Goal: Navigation & Orientation: Find specific page/section

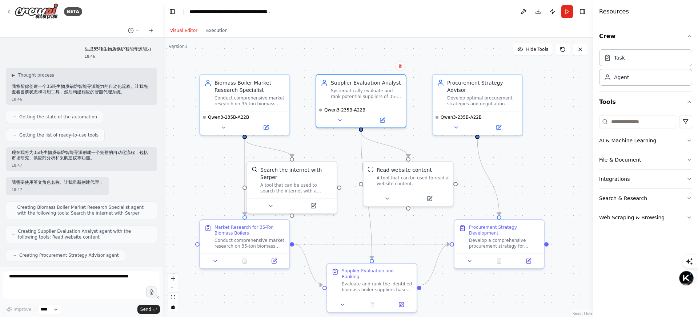
scroll to position [94, 0]
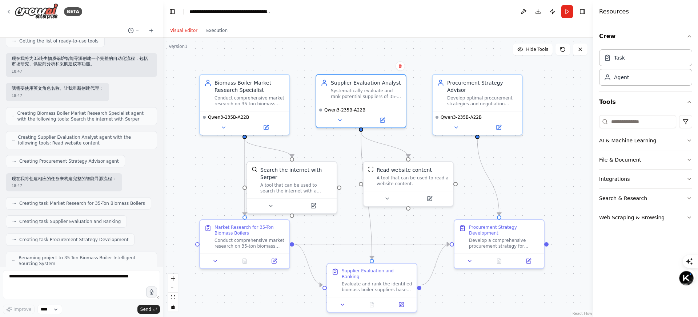
click at [88, 30] on div at bounding box center [81, 30] width 163 height 15
click at [7, 12] on icon at bounding box center [9, 12] width 6 height 6
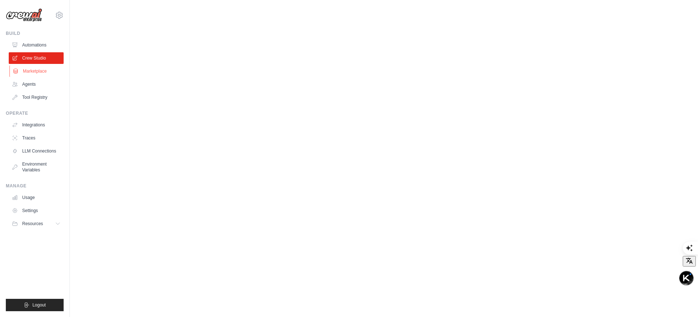
click at [43, 68] on link "Marketplace" at bounding box center [36, 71] width 55 height 12
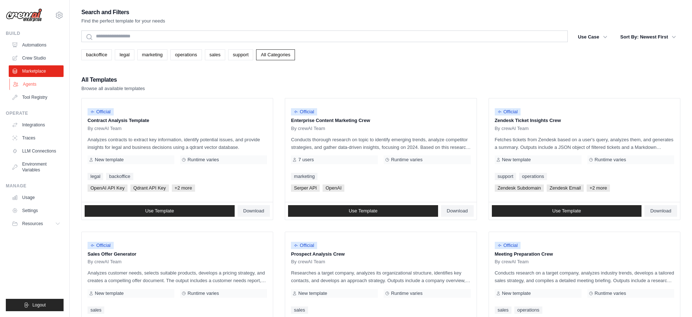
click at [38, 86] on link "Agents" at bounding box center [36, 85] width 55 height 12
click at [39, 84] on link "Agents" at bounding box center [36, 85] width 55 height 12
click at [33, 87] on link "Agents" at bounding box center [36, 85] width 55 height 12
click at [36, 97] on link "Tool Registry" at bounding box center [36, 98] width 55 height 12
click at [34, 79] on link "Agents" at bounding box center [36, 85] width 55 height 12
